Goal: Book appointment/travel/reservation

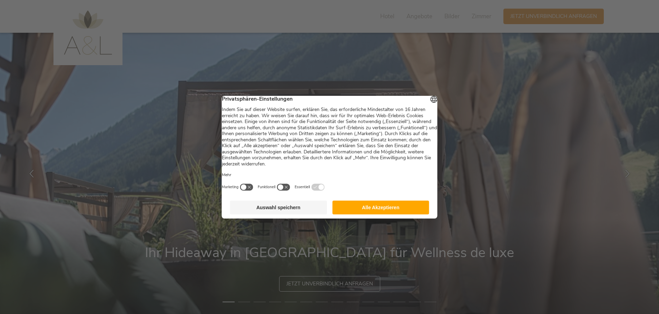
click at [275, 213] on button "Auswahl speichern" at bounding box center [278, 208] width 97 height 14
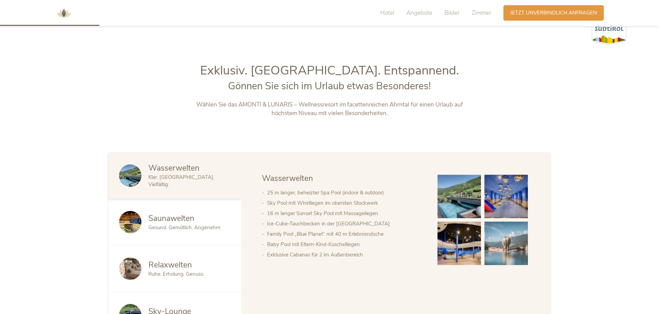
scroll to position [345, 0]
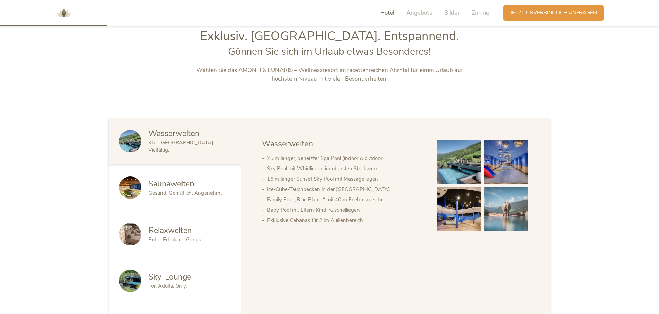
click at [453, 168] on img at bounding box center [458, 161] width 43 height 43
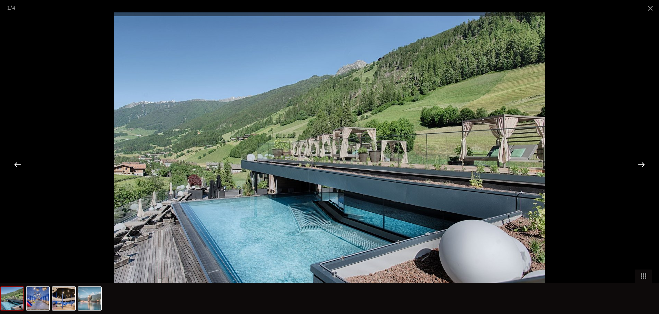
click at [644, 167] on div at bounding box center [641, 164] width 21 height 21
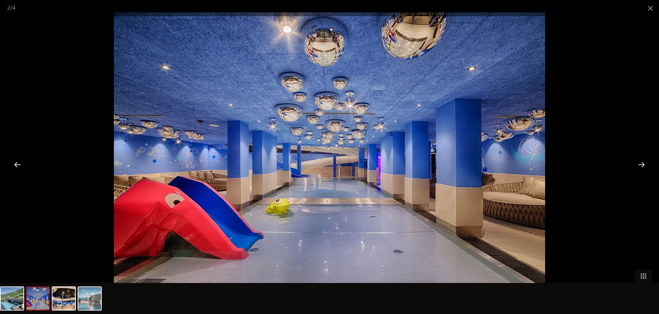
click at [644, 167] on div at bounding box center [641, 164] width 21 height 21
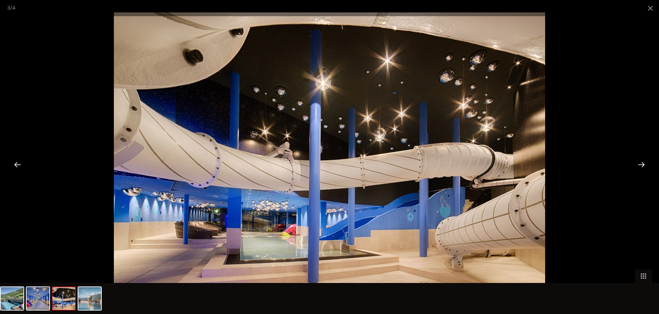
click at [644, 167] on div at bounding box center [641, 164] width 21 height 21
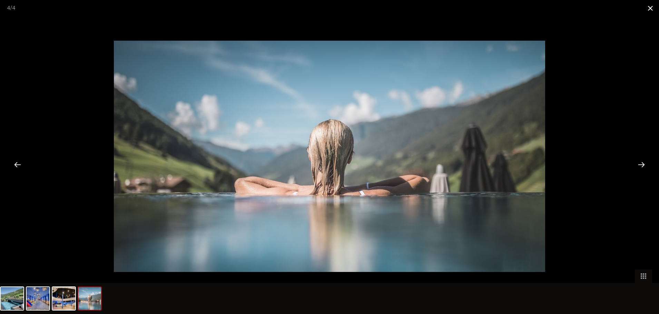
click at [652, 9] on span at bounding box center [650, 8] width 17 height 16
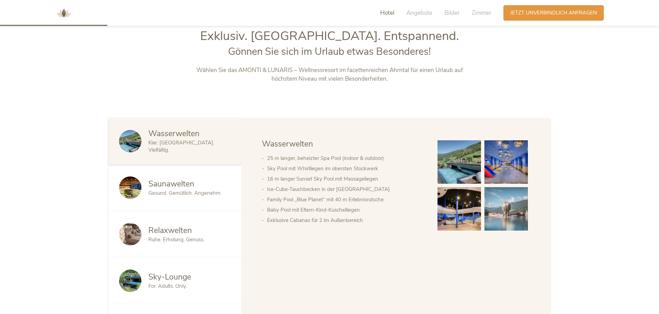
click at [187, 191] on span "Gesund. Gemütlich. Angenehm." at bounding box center [184, 193] width 73 height 7
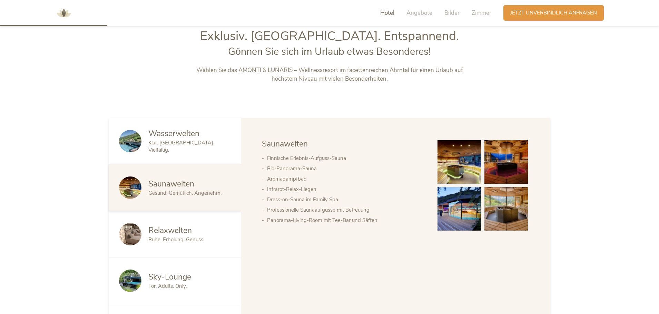
click at [188, 225] on span "Relaxwelten" at bounding box center [169, 230] width 43 height 11
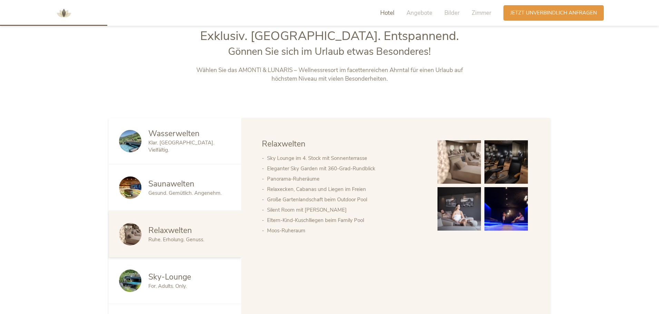
click at [193, 279] on div "Sky-Lounge" at bounding box center [189, 277] width 82 height 11
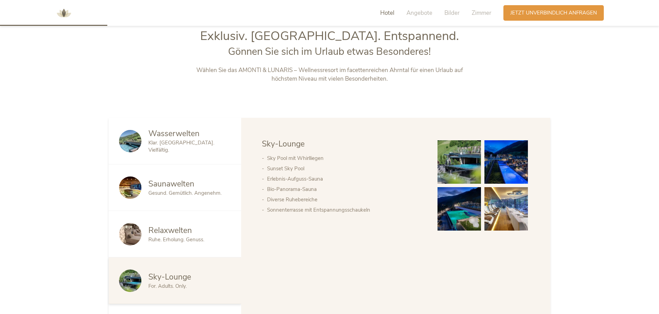
click at [511, 159] on img at bounding box center [505, 161] width 43 height 43
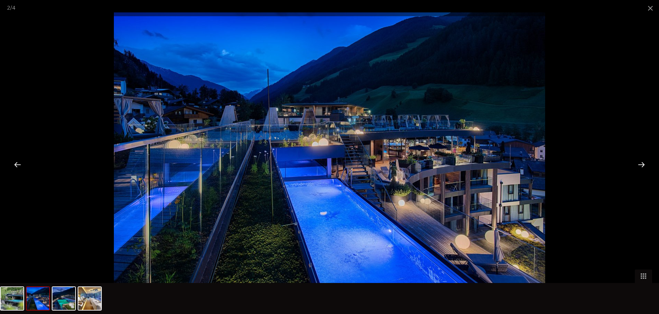
click at [640, 165] on div at bounding box center [641, 164] width 21 height 21
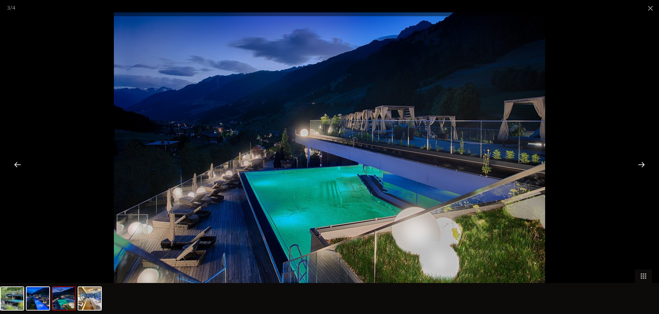
click at [640, 165] on div at bounding box center [641, 164] width 21 height 21
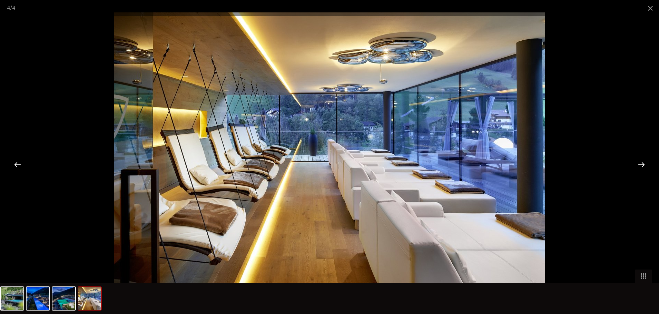
click at [640, 165] on div at bounding box center [641, 164] width 21 height 21
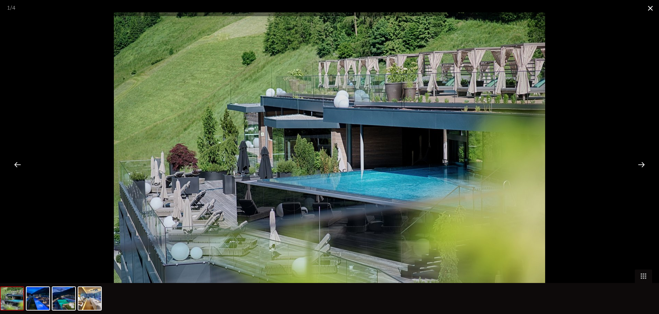
click at [647, 10] on span at bounding box center [650, 8] width 17 height 16
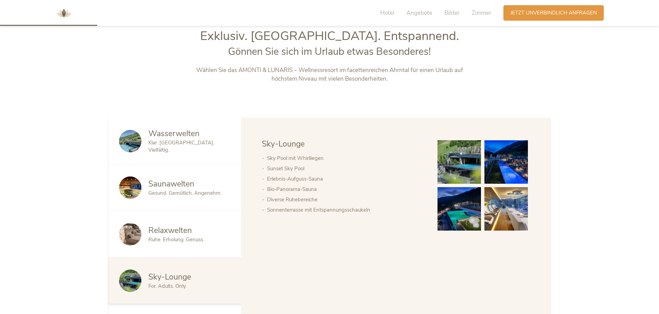
scroll to position [241, 0]
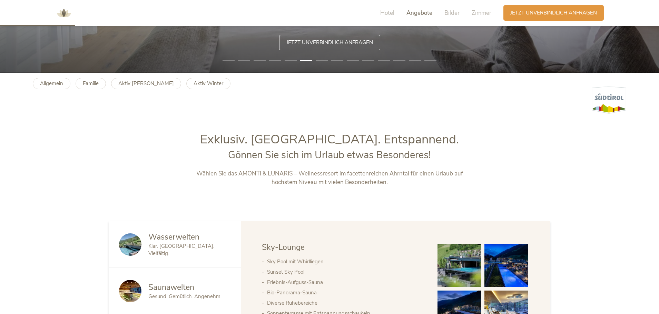
click at [412, 13] on span "Angebote" at bounding box center [419, 13] width 26 height 8
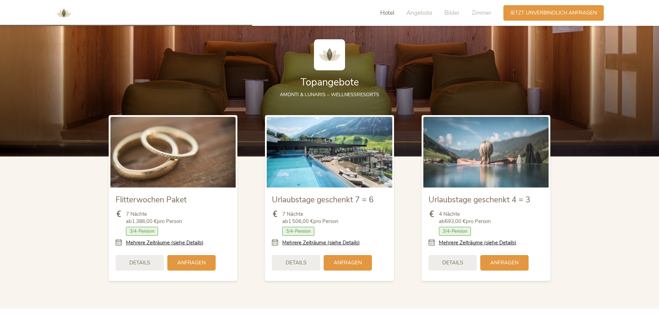
scroll to position [760, 0]
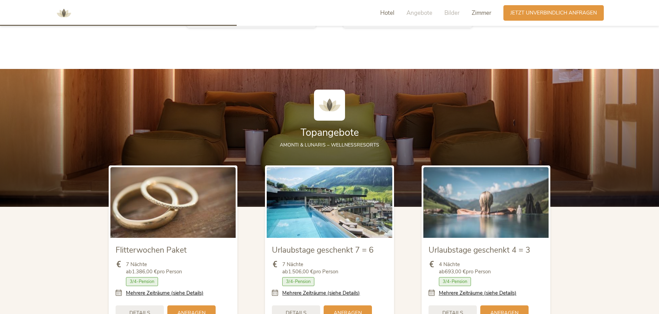
click at [472, 14] on span "Zimmer" at bounding box center [482, 13] width 20 height 8
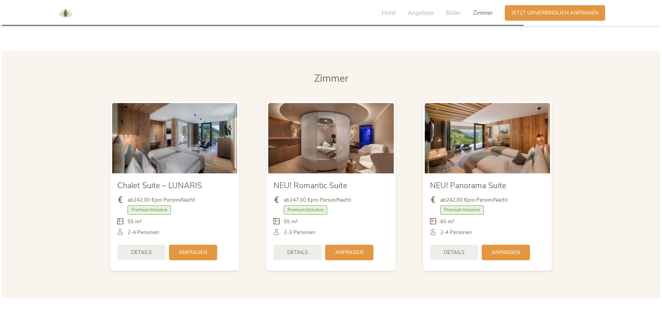
scroll to position [1678, 0]
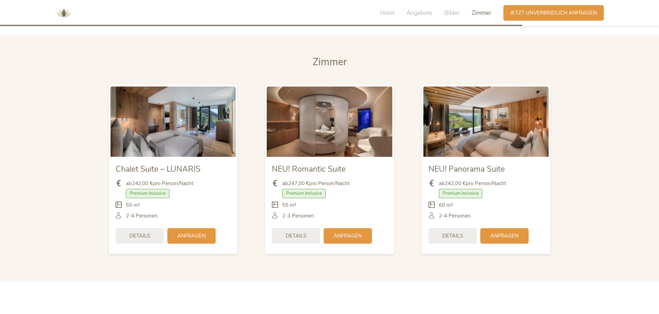
click at [158, 145] on img at bounding box center [172, 122] width 125 height 70
click at [142, 239] on span "Details" at bounding box center [139, 235] width 21 height 7
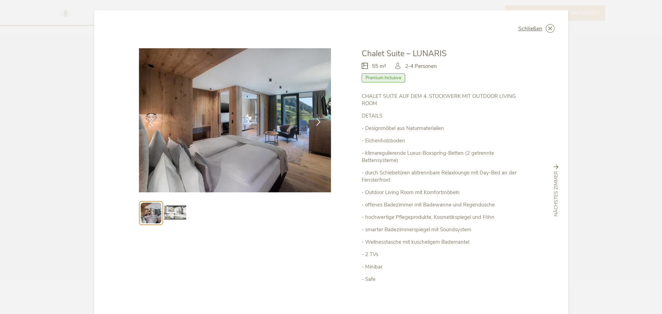
click at [316, 119] on icon at bounding box center [319, 122] width 8 height 8
